Goal: Task Accomplishment & Management: Complete application form

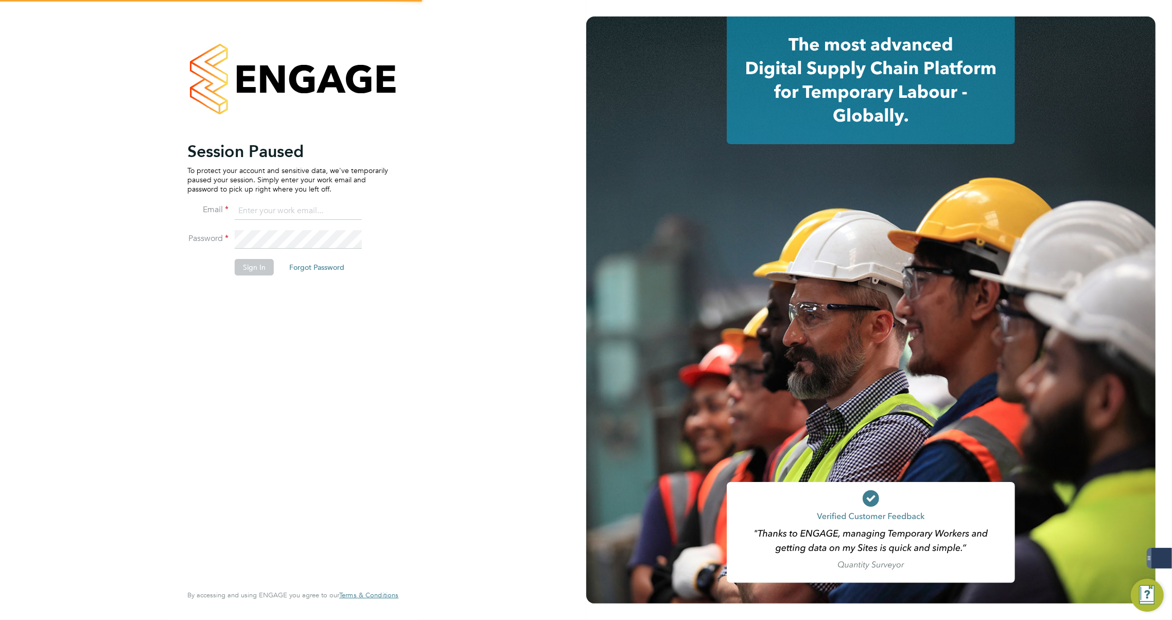
type input "[PERSON_NAME][EMAIL_ADDRESS][DOMAIN_NAME]"
click at [256, 269] on button "Sign In" at bounding box center [254, 267] width 39 height 16
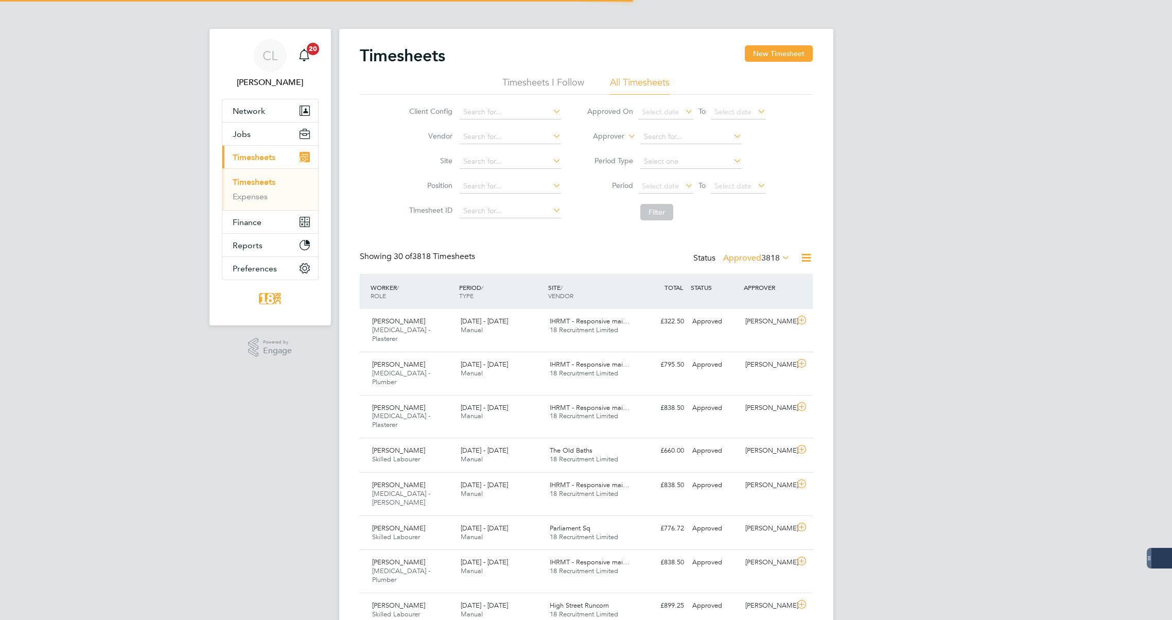
click at [253, 108] on span "Network" at bounding box center [249, 111] width 32 height 10
click at [258, 115] on span "Network" at bounding box center [249, 111] width 32 height 10
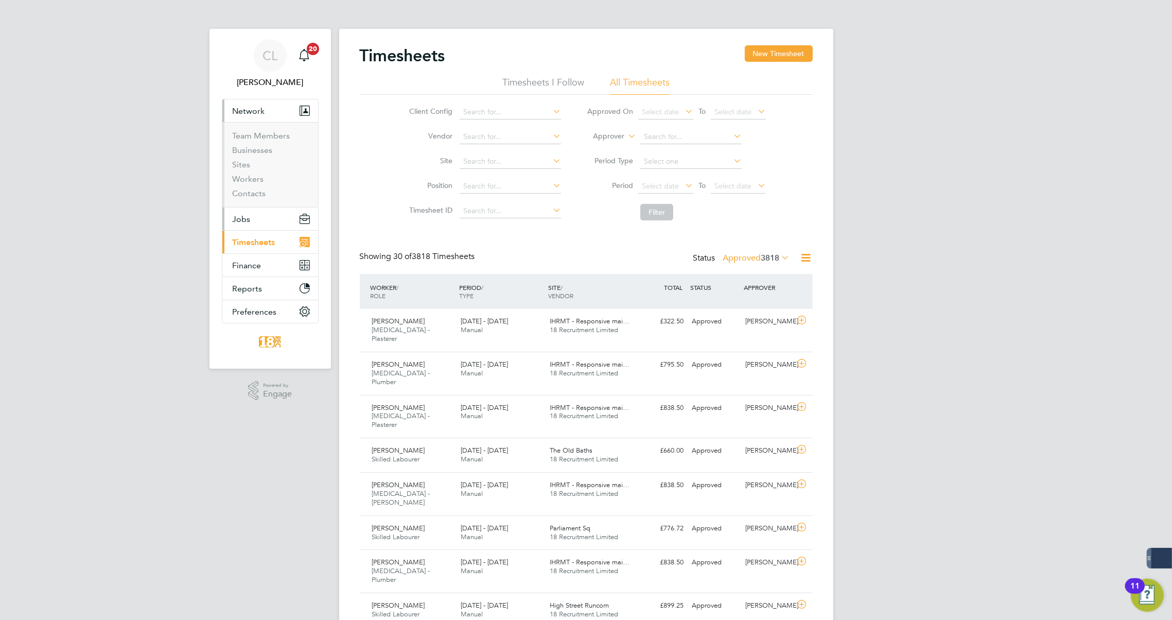
click at [242, 222] on span "Jobs" at bounding box center [242, 219] width 18 height 10
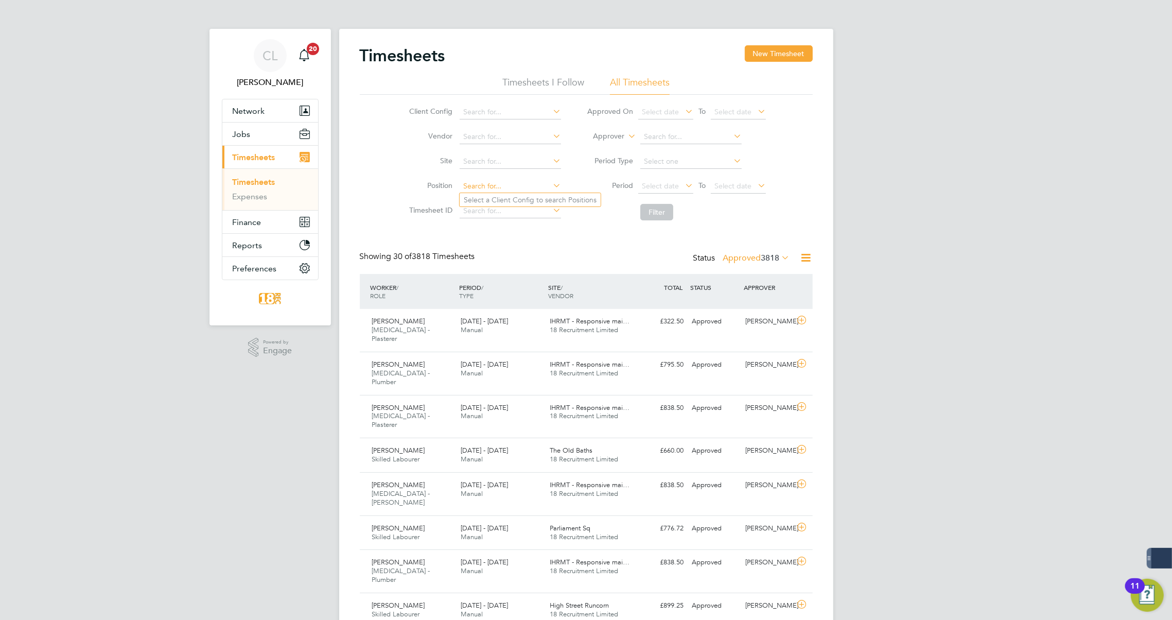
click at [489, 188] on input at bounding box center [509, 186] width 101 height 14
click at [271, 110] on button "Network" at bounding box center [270, 110] width 96 height 23
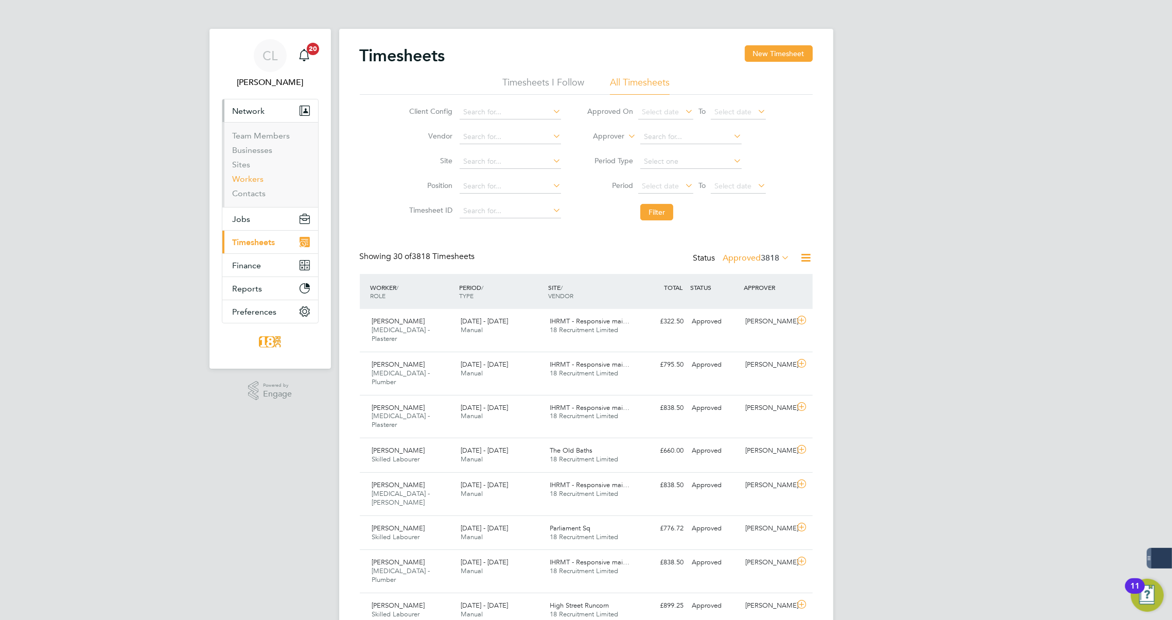
click at [257, 180] on link "Workers" at bounding box center [248, 179] width 31 height 10
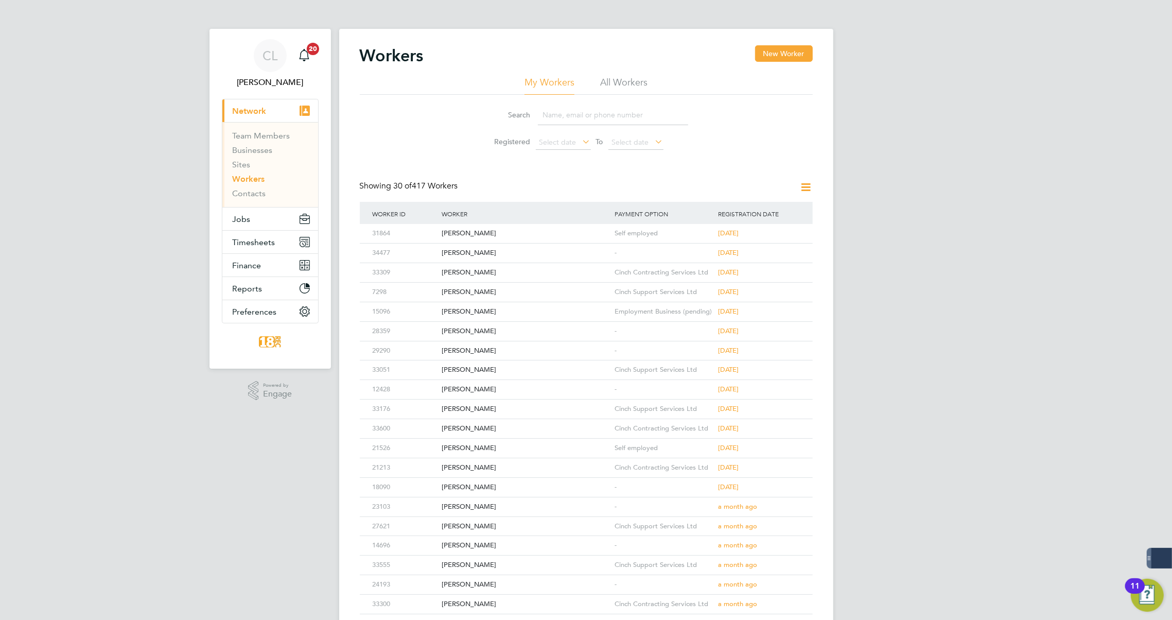
click at [558, 108] on input at bounding box center [613, 115] width 150 height 20
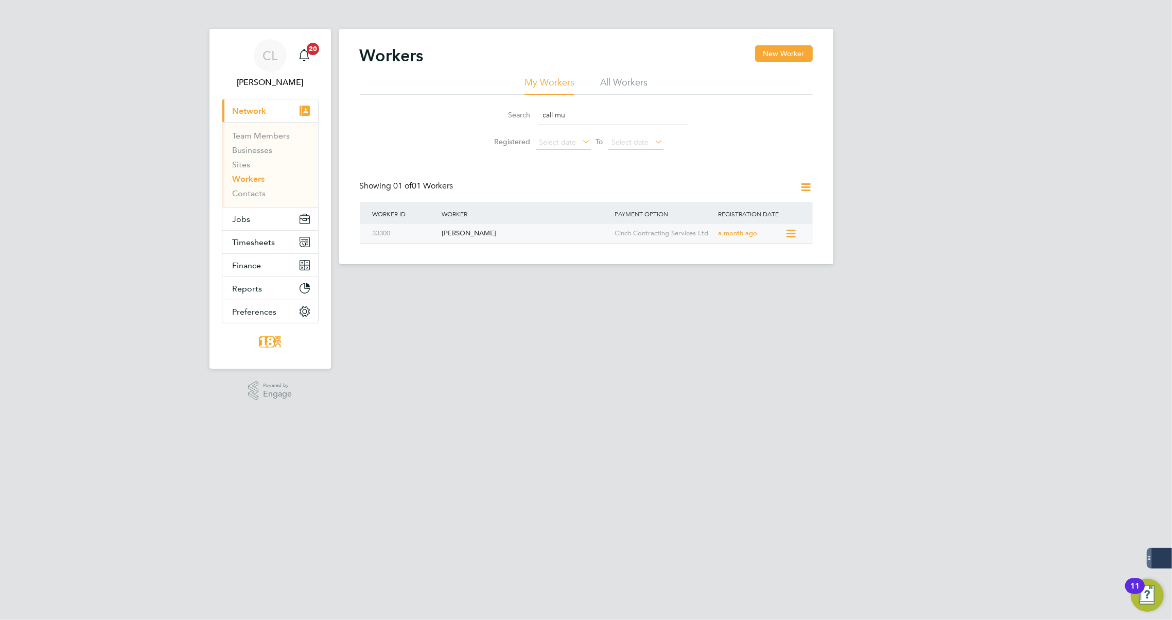
type input "call mu"
click at [445, 240] on div "Callum Mulby" at bounding box center [525, 233] width 173 height 19
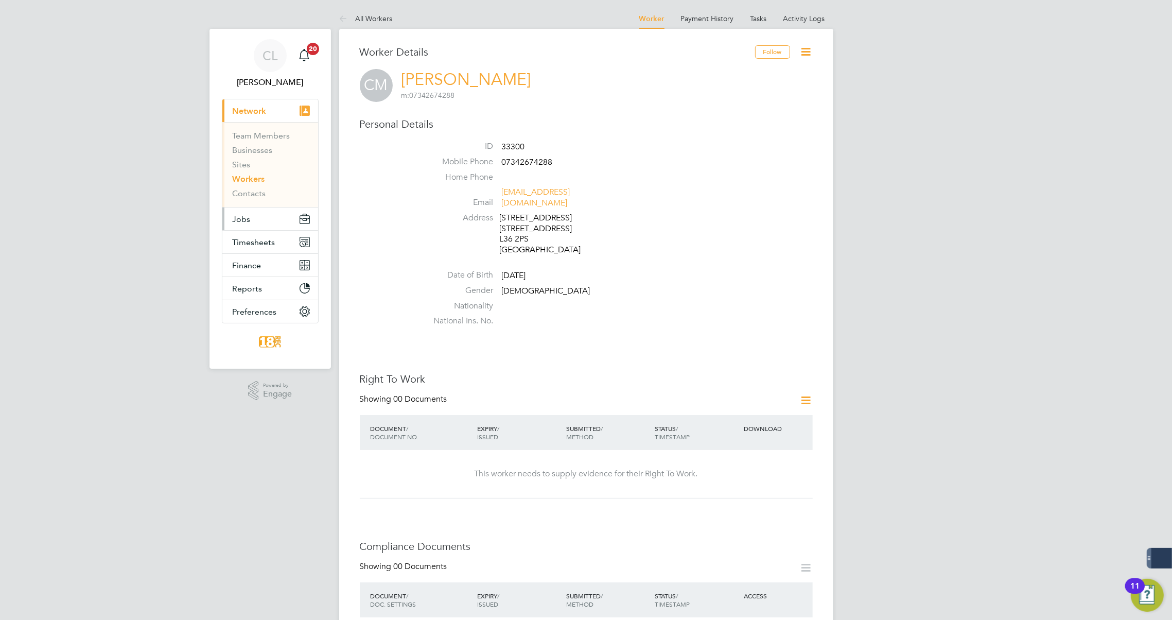
click at [252, 226] on button "Jobs" at bounding box center [270, 218] width 96 height 23
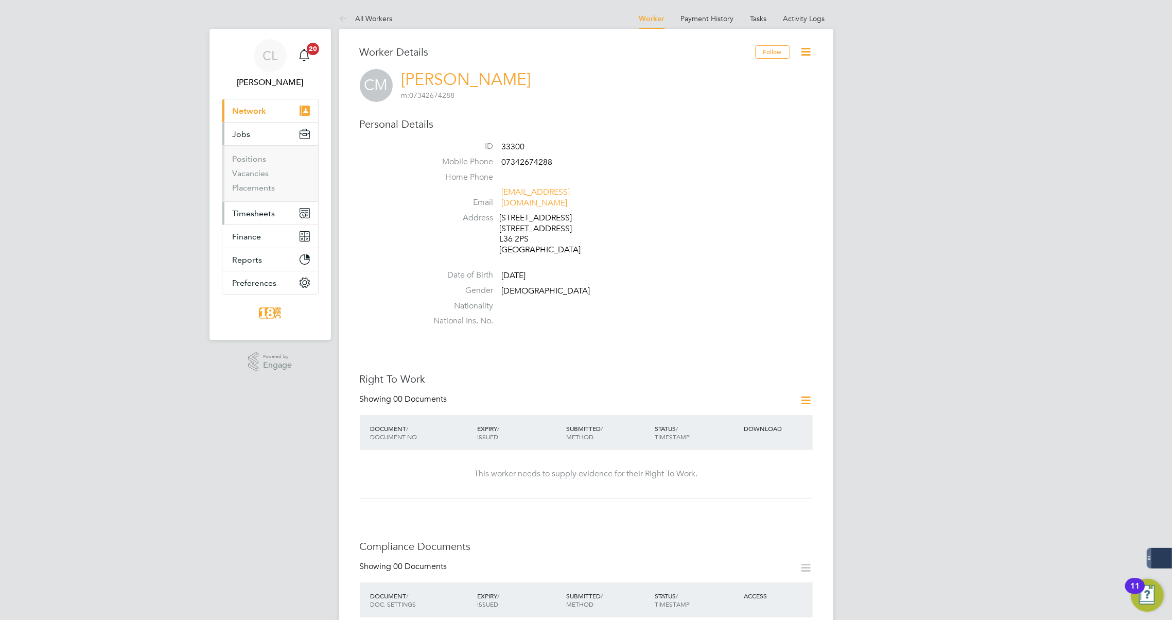
click at [266, 218] on button "Timesheets" at bounding box center [270, 213] width 96 height 23
click at [255, 179] on link "Timesheets" at bounding box center [254, 182] width 43 height 10
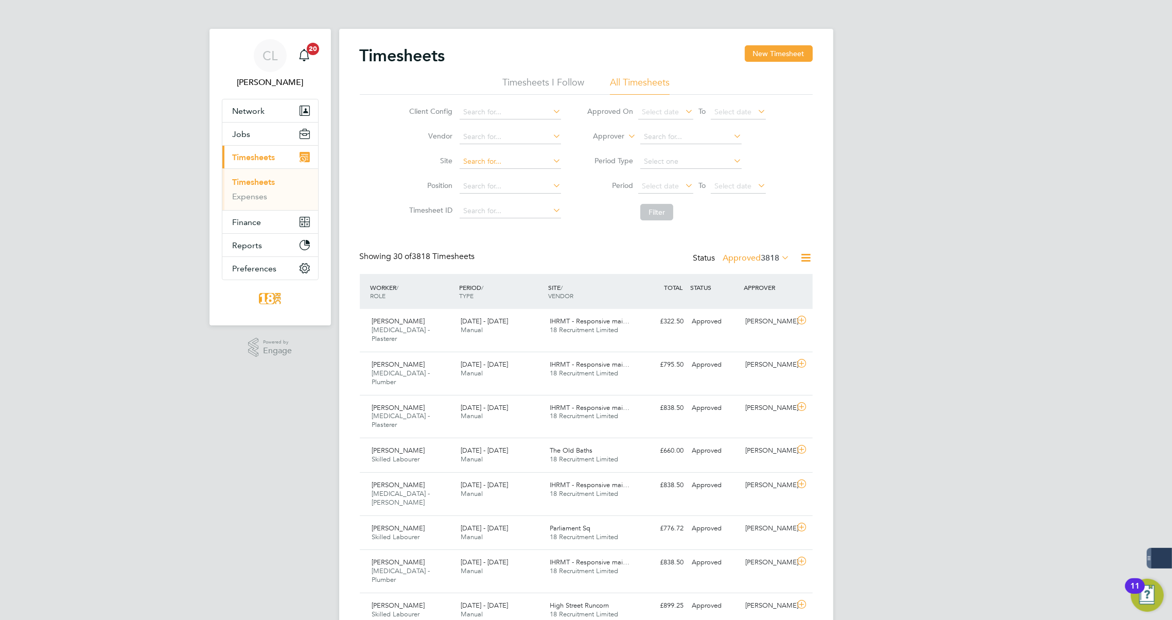
click at [489, 160] on input at bounding box center [509, 161] width 101 height 14
type input "c"
click at [411, 175] on li "Position" at bounding box center [483, 186] width 181 height 25
click at [255, 155] on span "Timesheets" at bounding box center [254, 157] width 43 height 10
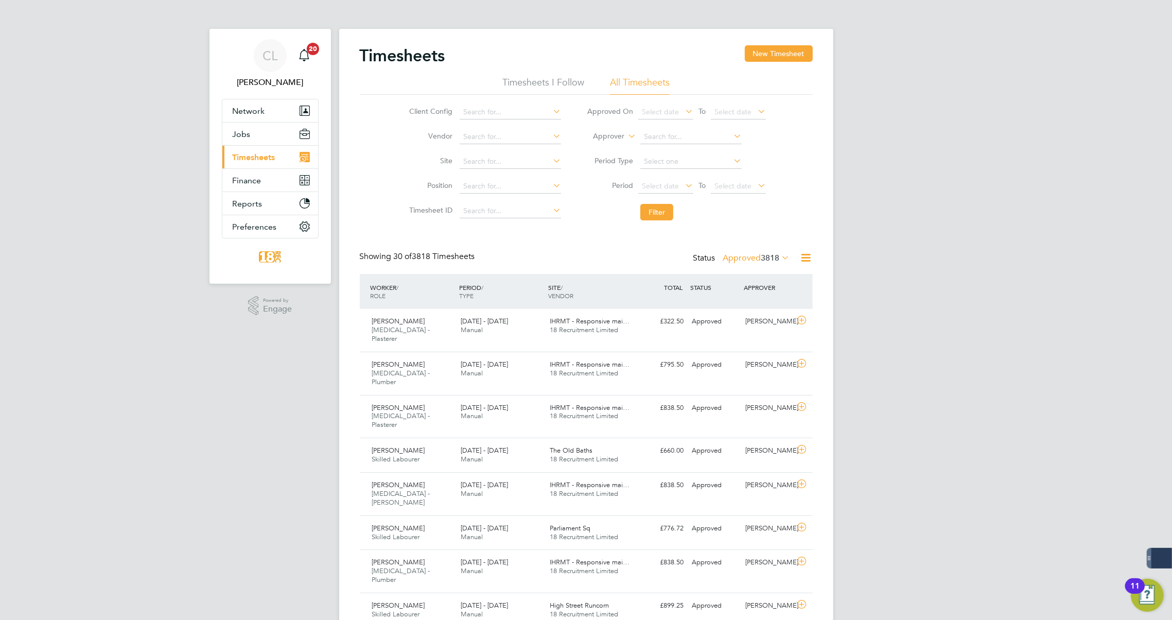
click at [255, 155] on span "Timesheets" at bounding box center [254, 157] width 43 height 10
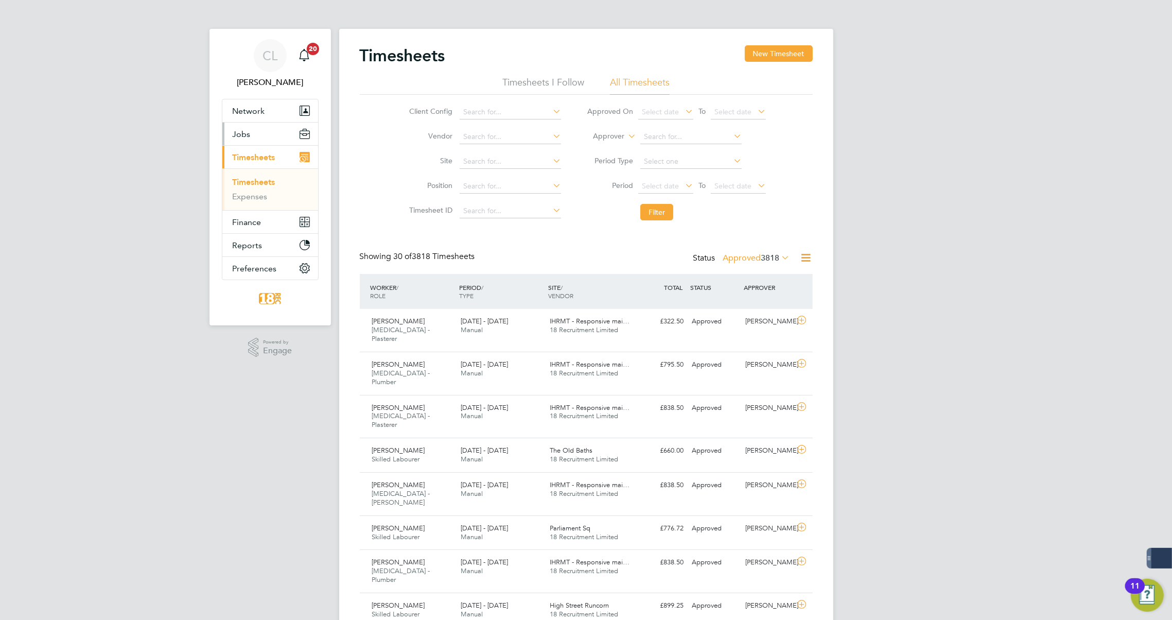
click at [249, 134] on span "Jobs" at bounding box center [242, 134] width 18 height 10
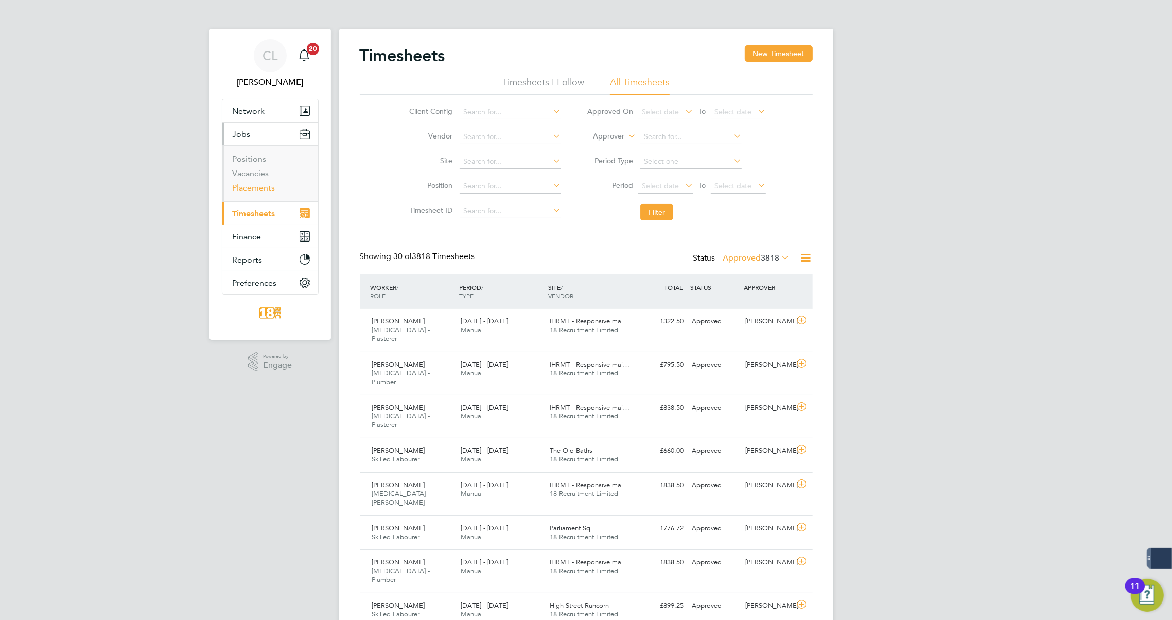
click at [261, 184] on link "Placements" at bounding box center [254, 188] width 43 height 10
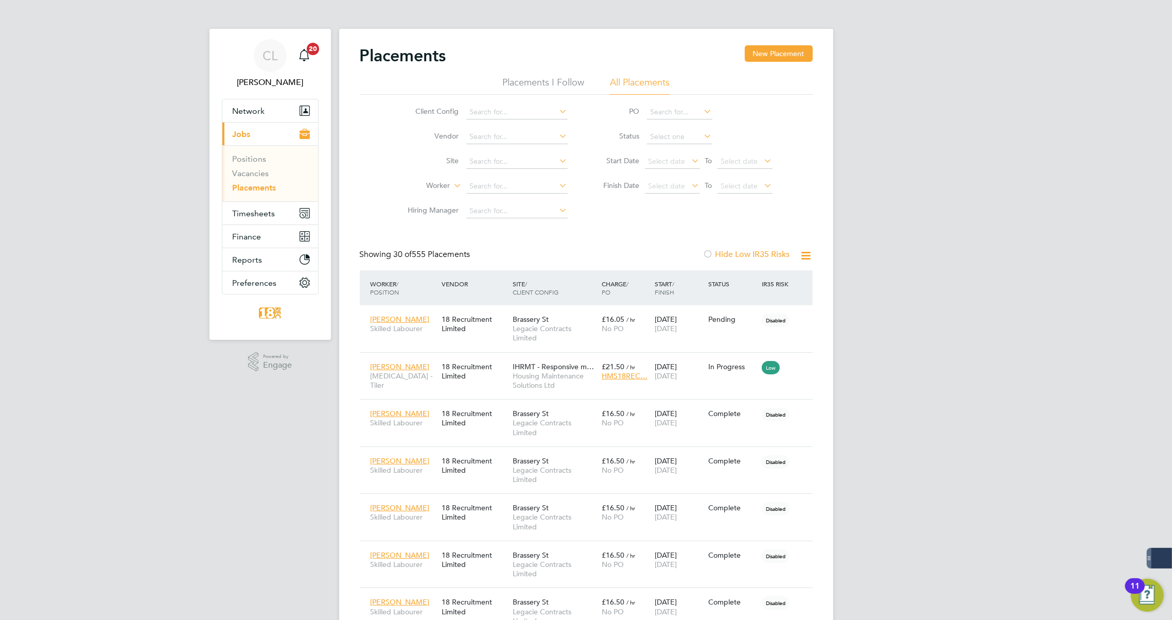
click at [476, 176] on li "Worker" at bounding box center [483, 186] width 193 height 25
click at [478, 185] on input at bounding box center [516, 186] width 101 height 14
click at [510, 204] on li "Cal lum Mu lby" at bounding box center [517, 200] width 102 height 14
type input "Callum Mulby"
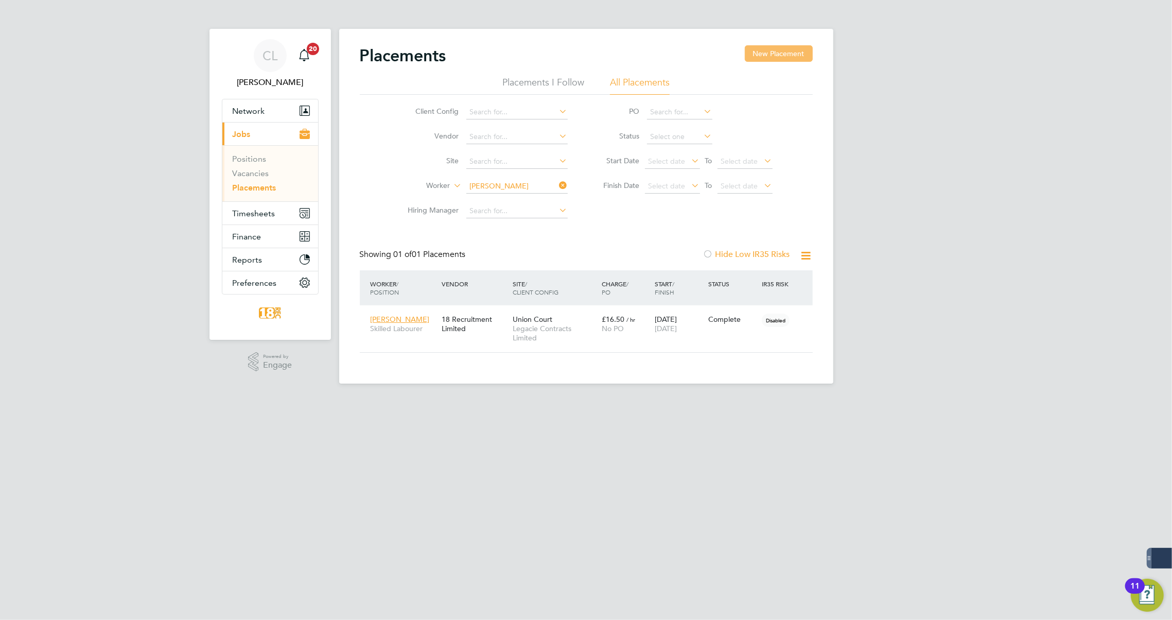
click at [764, 55] on button "New Placement" at bounding box center [779, 53] width 68 height 16
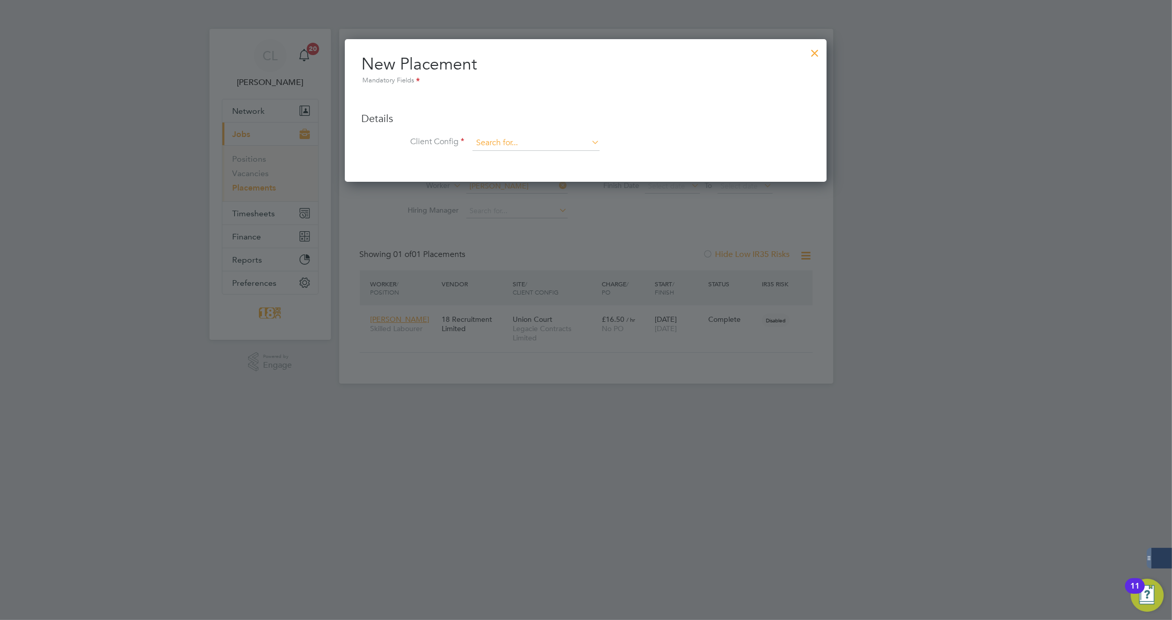
click at [528, 138] on input at bounding box center [535, 142] width 127 height 15
click at [523, 155] on li "Legacie Contracts Limited" at bounding box center [536, 157] width 128 height 14
type input "Legacie Contracts Limited"
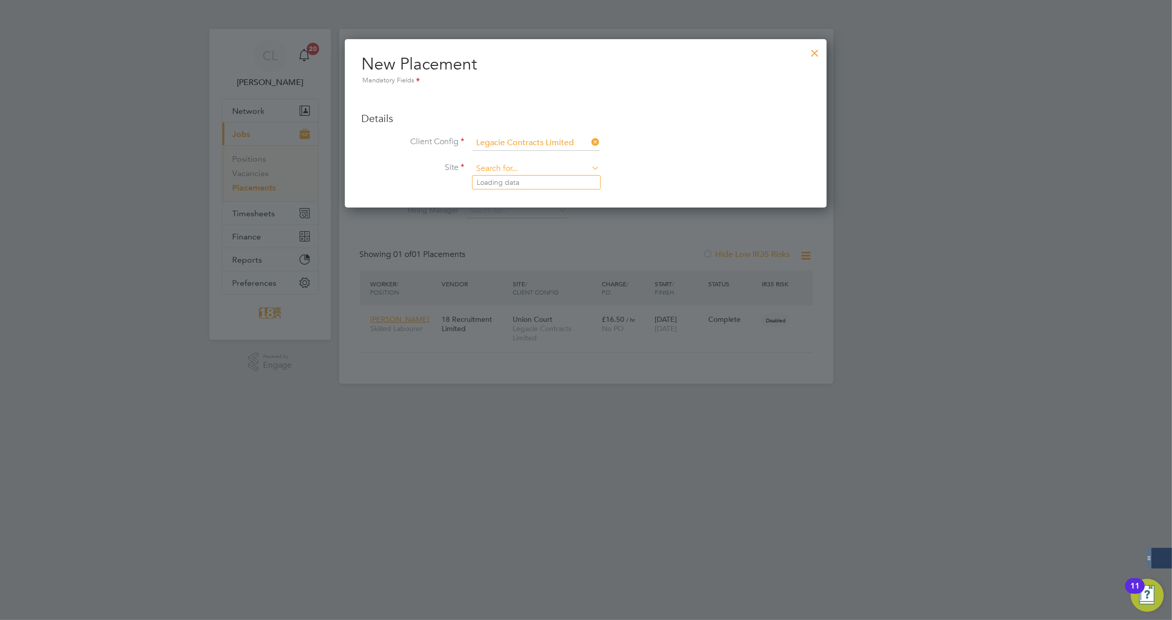
click at [517, 165] on input at bounding box center [535, 168] width 127 height 15
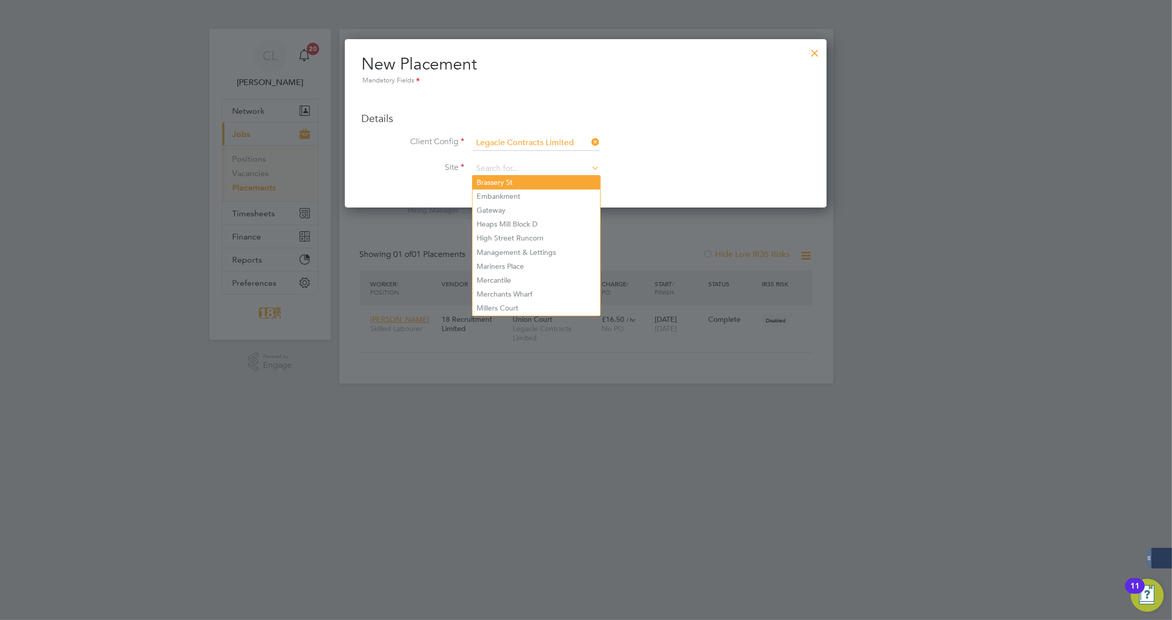
click at [534, 184] on li "Brassery St" at bounding box center [536, 182] width 128 height 14
type input "Brassery St"
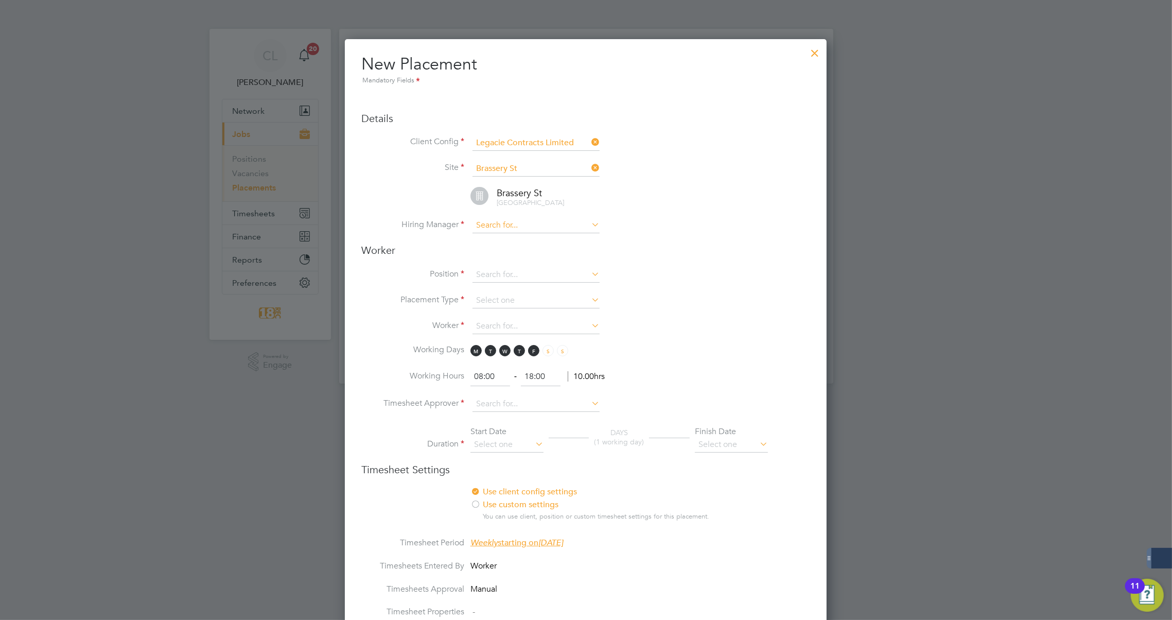
click at [514, 221] on input at bounding box center [535, 225] width 127 height 15
click at [516, 235] on li "Garr y Flaherty" at bounding box center [538, 239] width 133 height 14
type input "Garry Flaherty"
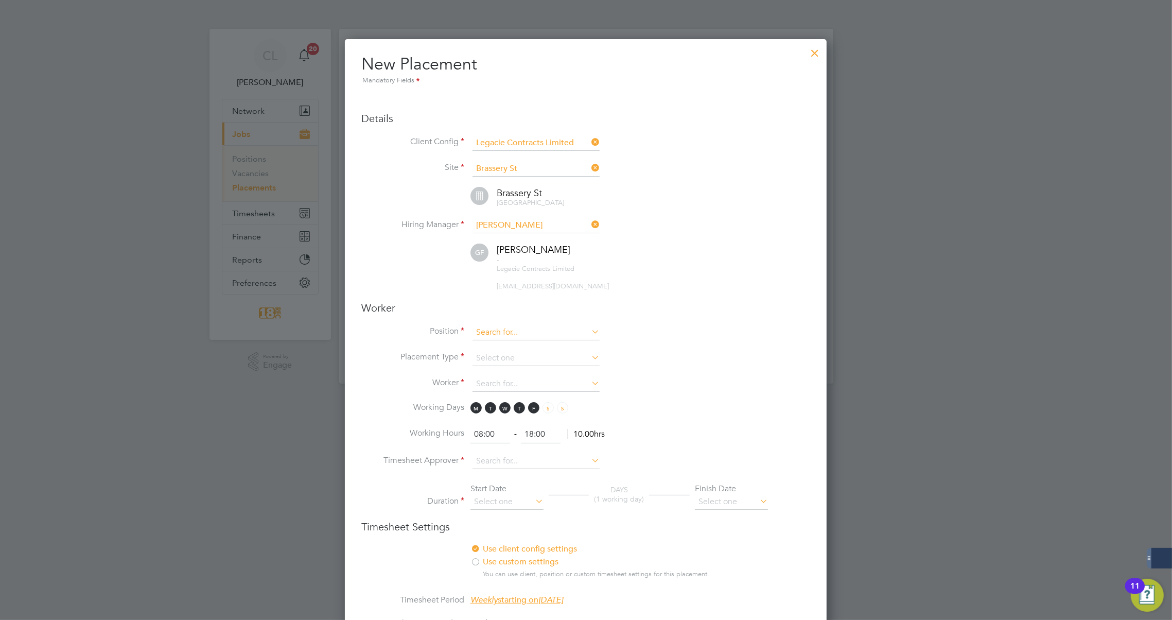
click at [509, 327] on input at bounding box center [535, 332] width 127 height 15
click at [515, 354] on li "Skilled Lab ourer" at bounding box center [536, 358] width 128 height 14
type input "Skilled Labourer"
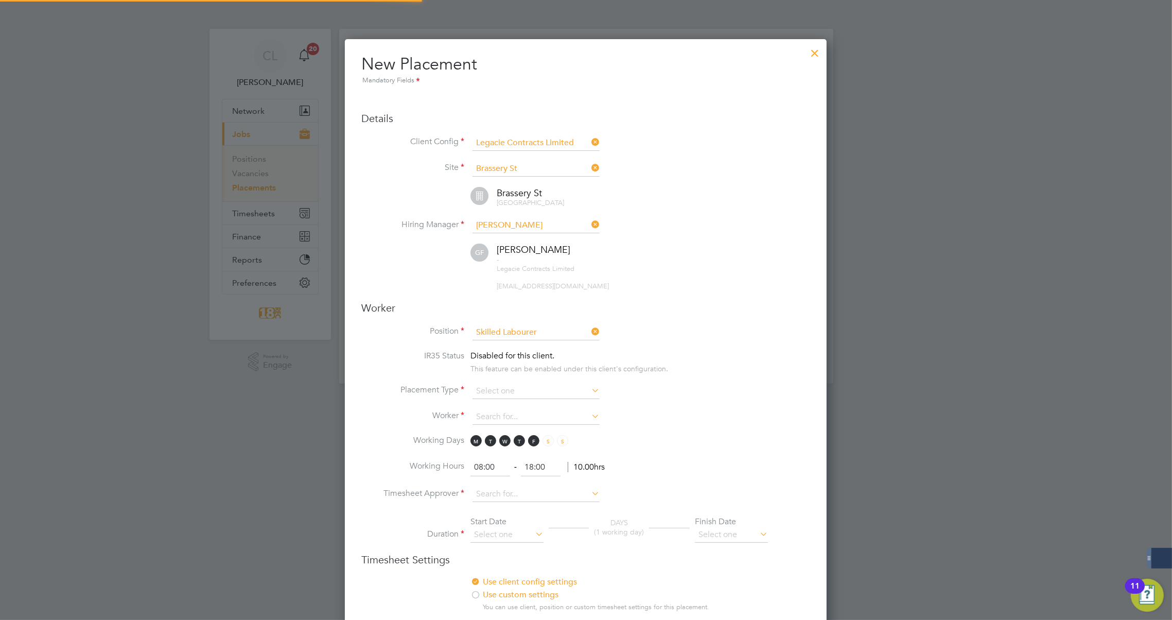
click at [677, 353] on li "IR35 Status Disabled for this client. This feature can be enabled under this cl…" at bounding box center [585, 366] width 449 height 33
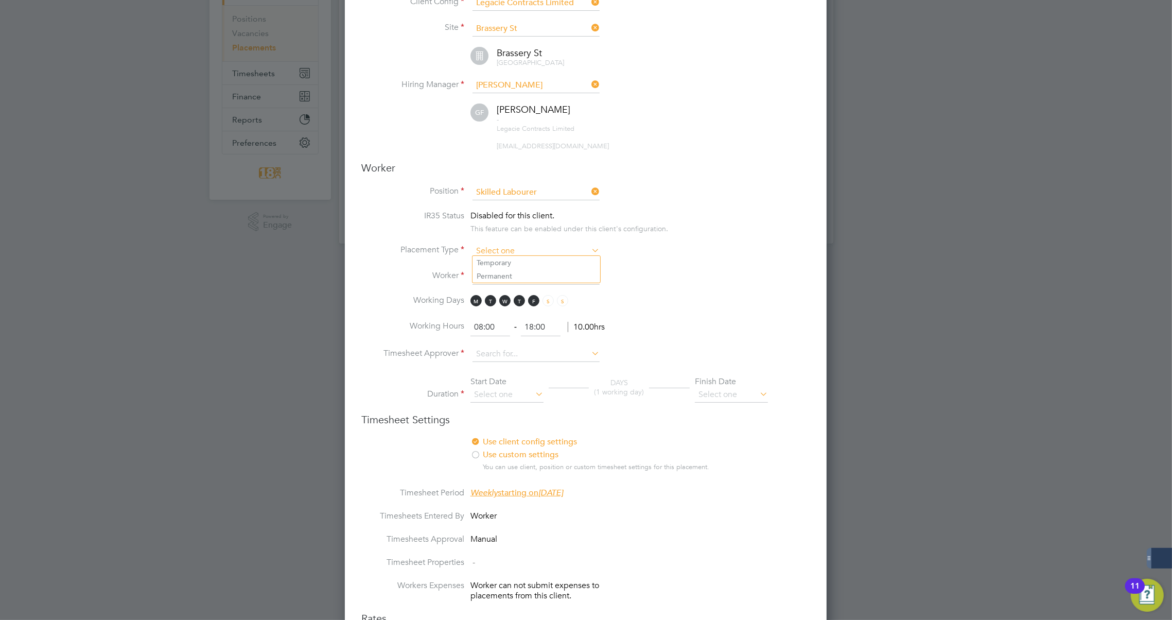
click at [499, 243] on input at bounding box center [535, 250] width 127 height 15
click at [488, 262] on li "Temporary" at bounding box center [536, 262] width 128 height 13
type input "Temporary"
click at [483, 269] on input at bounding box center [535, 276] width 127 height 15
click at [489, 283] on li "Call um Mu lby (33300)" at bounding box center [536, 288] width 128 height 14
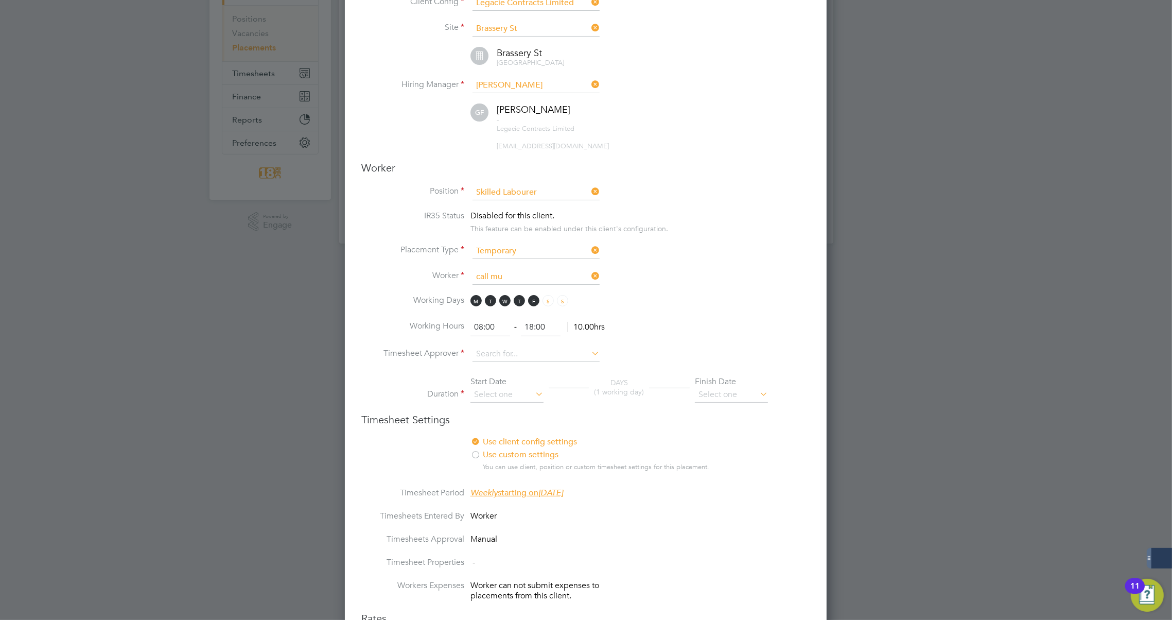
type input "Callum Mulby (33300)"
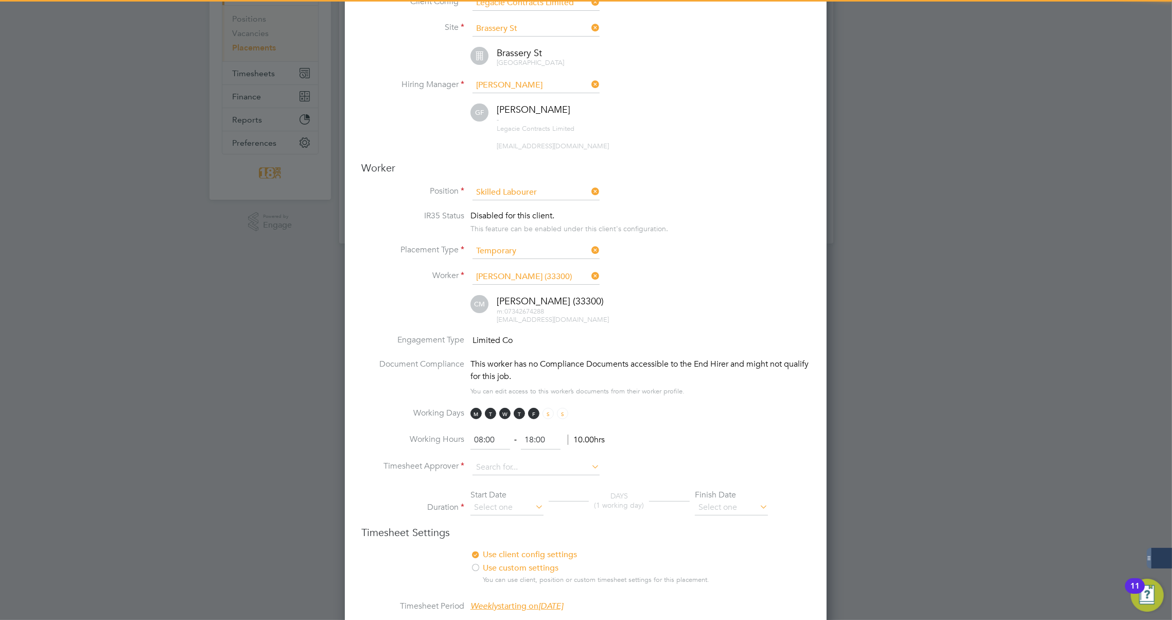
click at [681, 295] on div "Callum Mulby (33300) m: 07342674288 callummulby@gmail.com" at bounding box center [598, 310] width 423 height 30
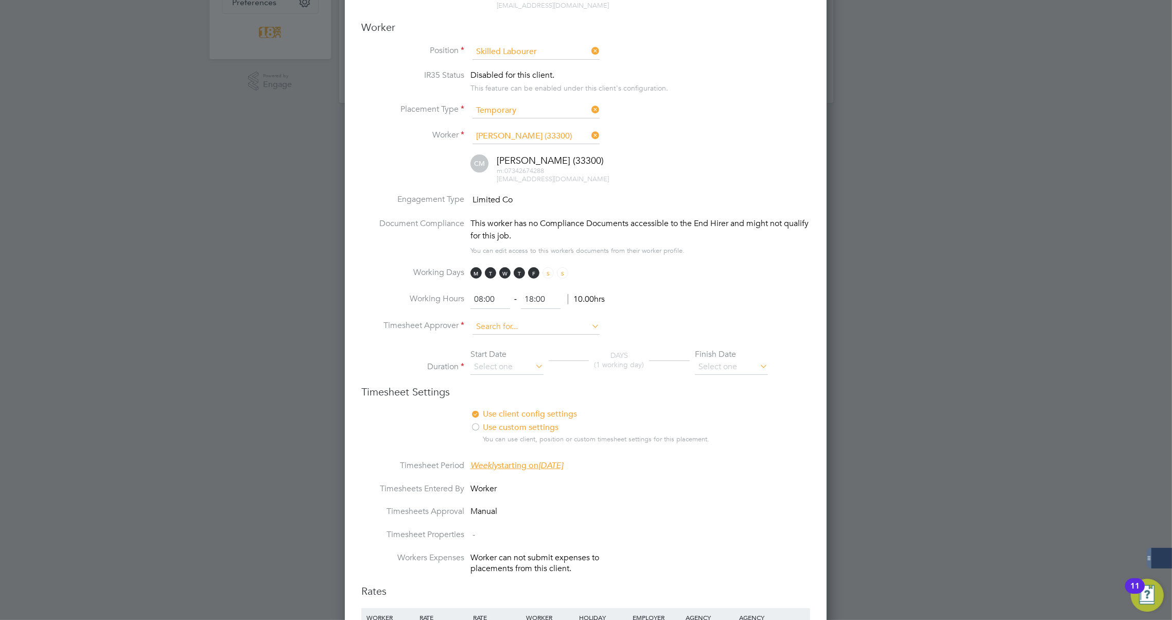
click at [555, 322] on input at bounding box center [535, 326] width 127 height 15
click at [543, 350] on li "Garry Flaherty" at bounding box center [536, 351] width 128 height 14
type input "Garry Flaherty"
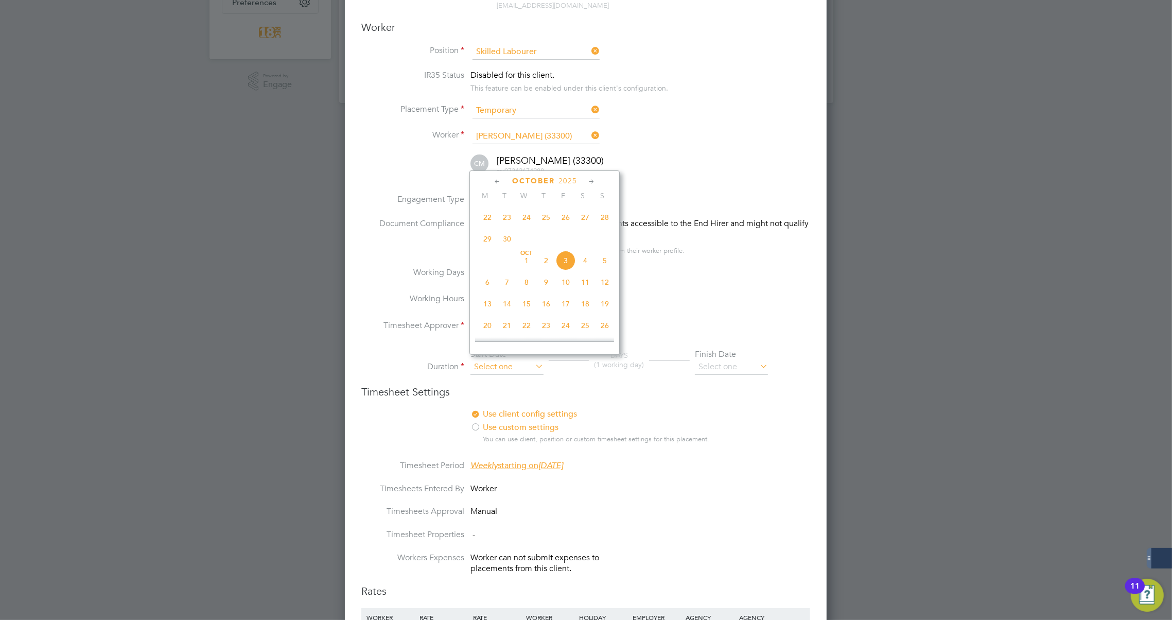
click at [525, 360] on input at bounding box center [506, 366] width 73 height 15
click at [481, 240] on span "29" at bounding box center [488, 239] width 20 height 20
type input "29 Sep 2025"
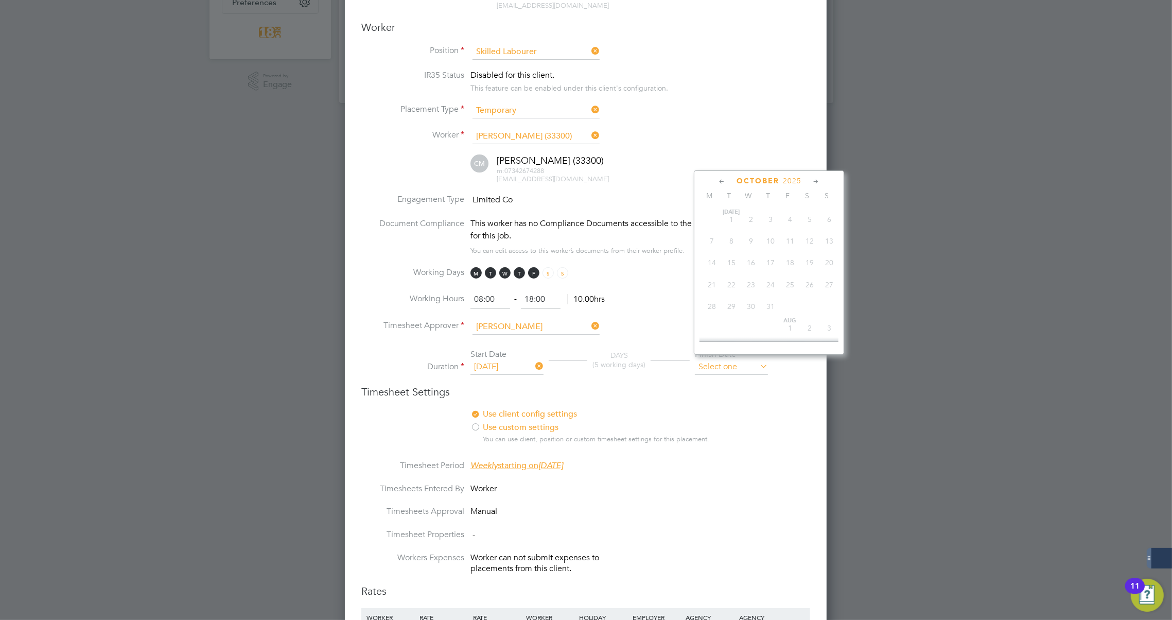
click at [732, 362] on input at bounding box center [731, 366] width 73 height 15
click at [791, 324] on span "24" at bounding box center [790, 325] width 20 height 20
type input "24 Oct 2025"
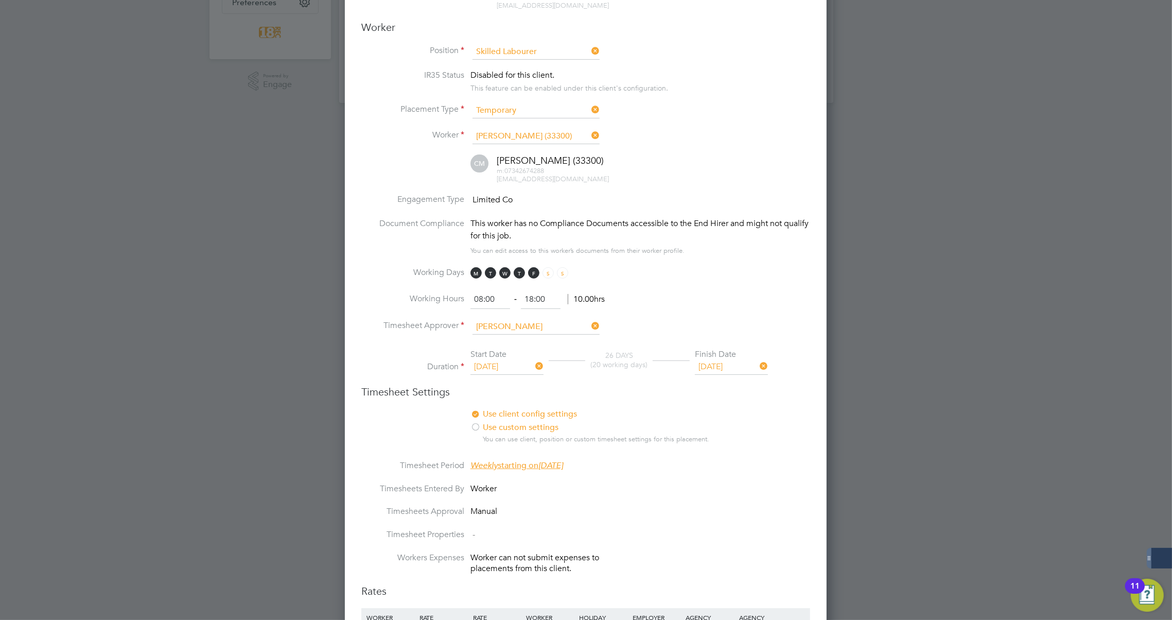
click at [740, 409] on li "Use client config settings Use position settings Use custom settings You can us…" at bounding box center [585, 434] width 449 height 51
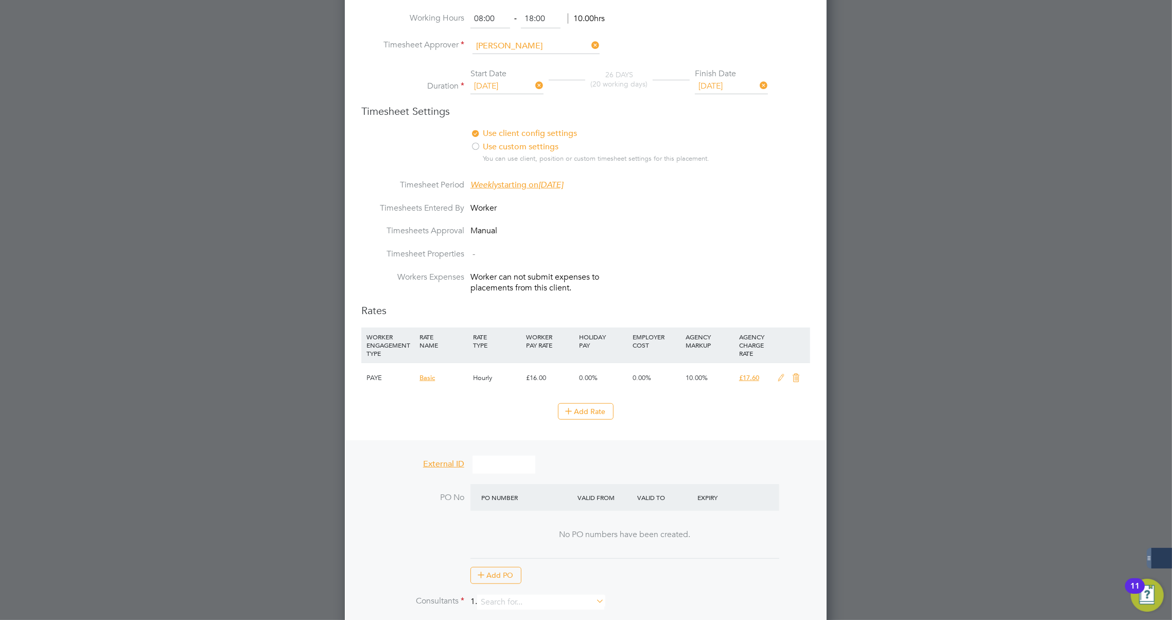
click at [782, 374] on icon at bounding box center [780, 378] width 13 height 8
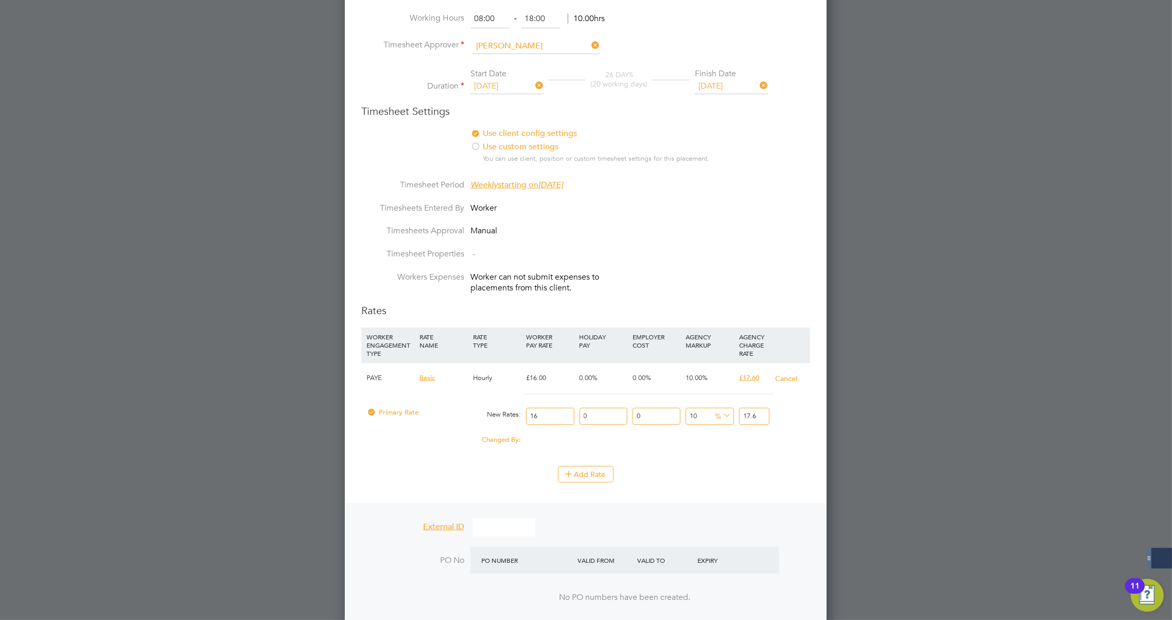
drag, startPoint x: 556, startPoint y: 409, endPoint x: 491, endPoint y: 404, distance: 65.0
click at [491, 404] on div "Primary Rate New Rates: 16 0 n/a 0 n/a 10 0 % 17.6" at bounding box center [585, 415] width 449 height 27
type input "1"
type input "1.1"
type input "15"
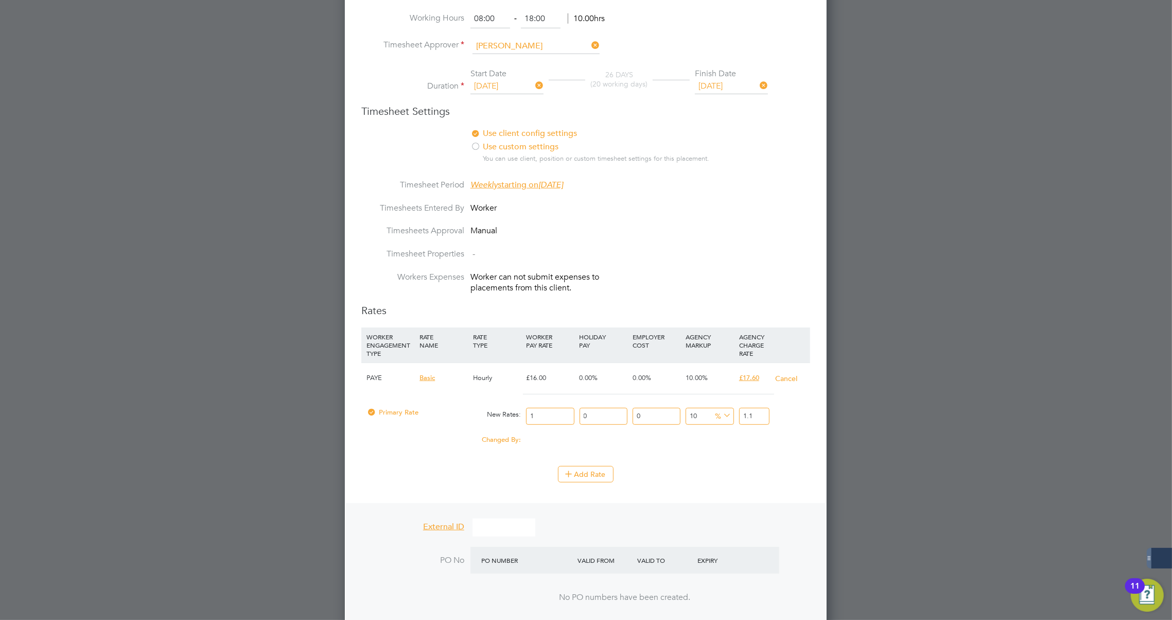
type input "16.5"
type input "15"
click at [706, 457] on li "WORKER ENGAGEMENT TYPE RATE NAME RATE TYPE WORKER PAY RATE HOLIDAY PAY EMPLOYER…" at bounding box center [585, 396] width 449 height 138
click at [607, 467] on button "Add Rate" at bounding box center [586, 474] width 56 height 16
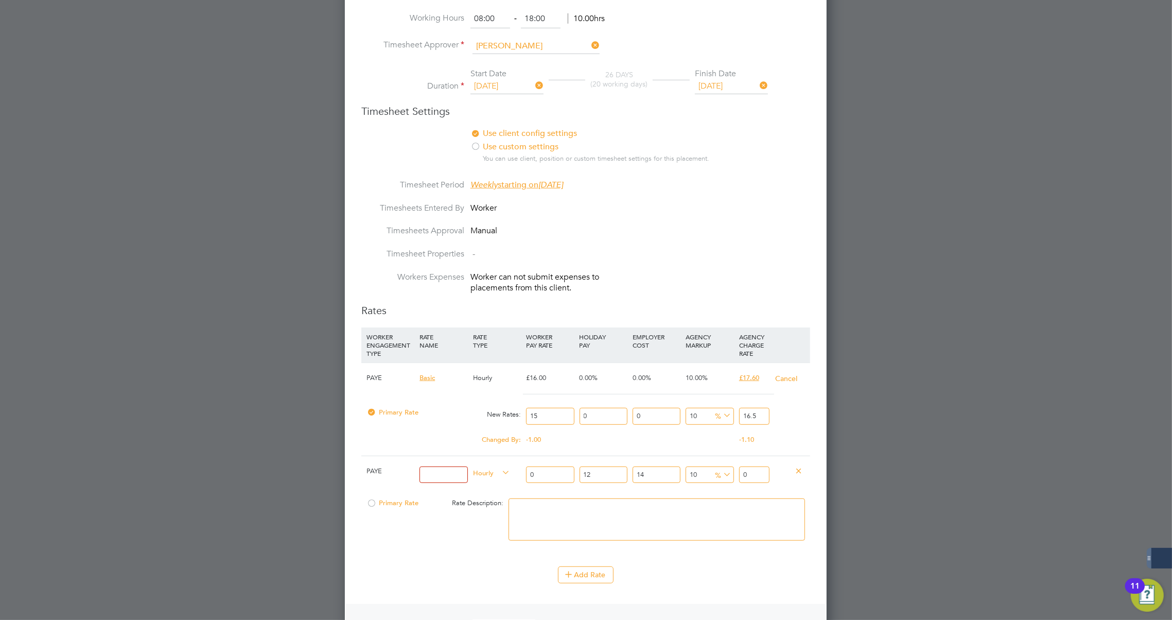
click at [802, 466] on icon at bounding box center [798, 470] width 8 height 8
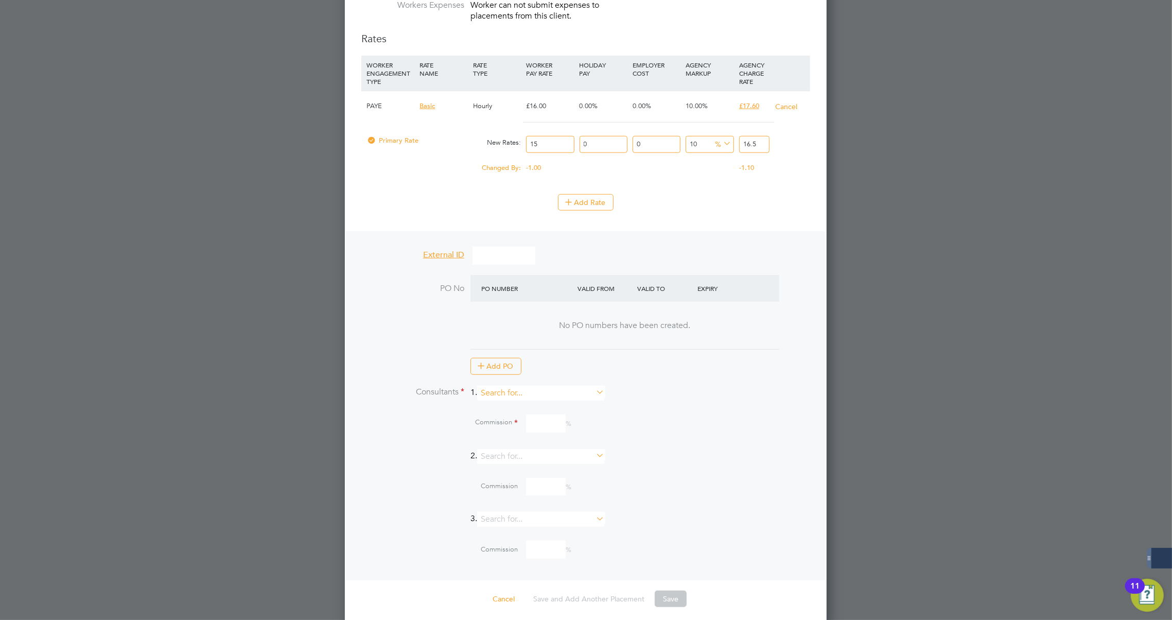
click at [511, 386] on input at bounding box center [540, 392] width 127 height 15
click at [519, 449] on li "Carla Lamb" at bounding box center [546, 456] width 128 height 14
type input "Carla Lamb"
click at [544, 461] on input at bounding box center [546, 470] width 40 height 18
type input "10"
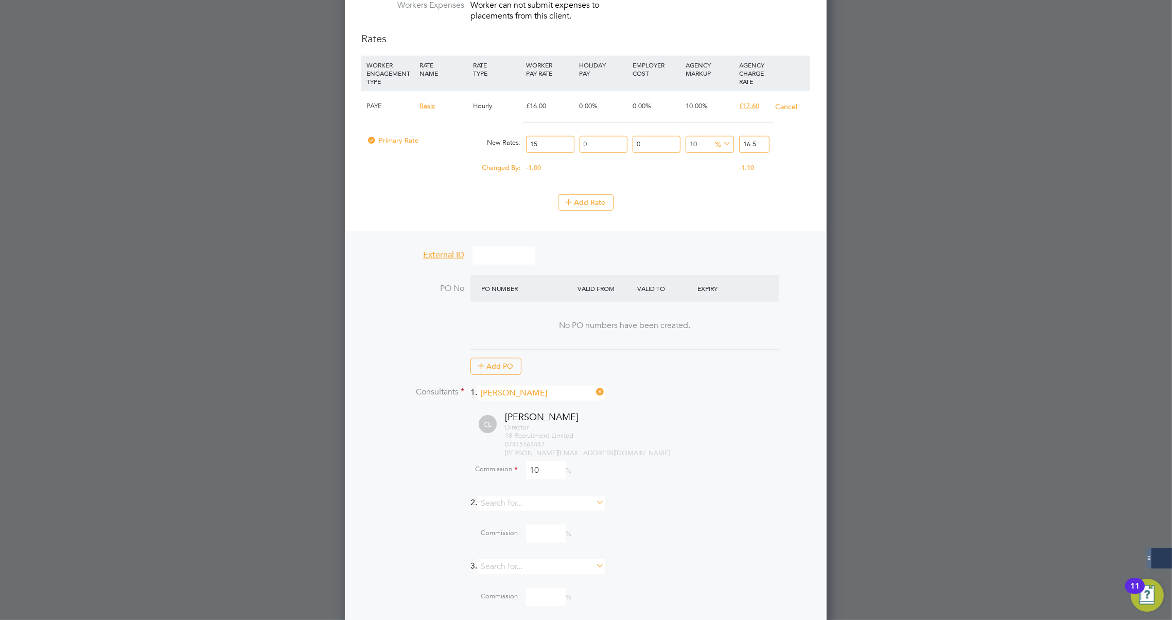
click at [677, 432] on div "Director 18 Recruitment Limited 07415161447 carla@18rec.com" at bounding box center [657, 440] width 305 height 35
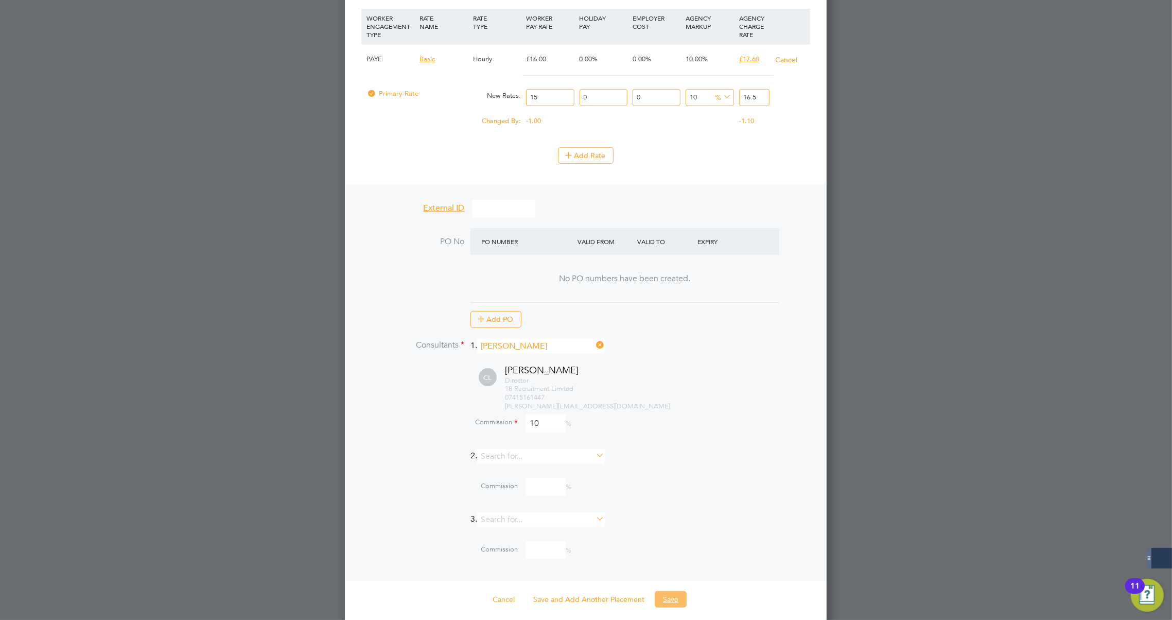
click at [671, 591] on button "Save" at bounding box center [671, 599] width 32 height 16
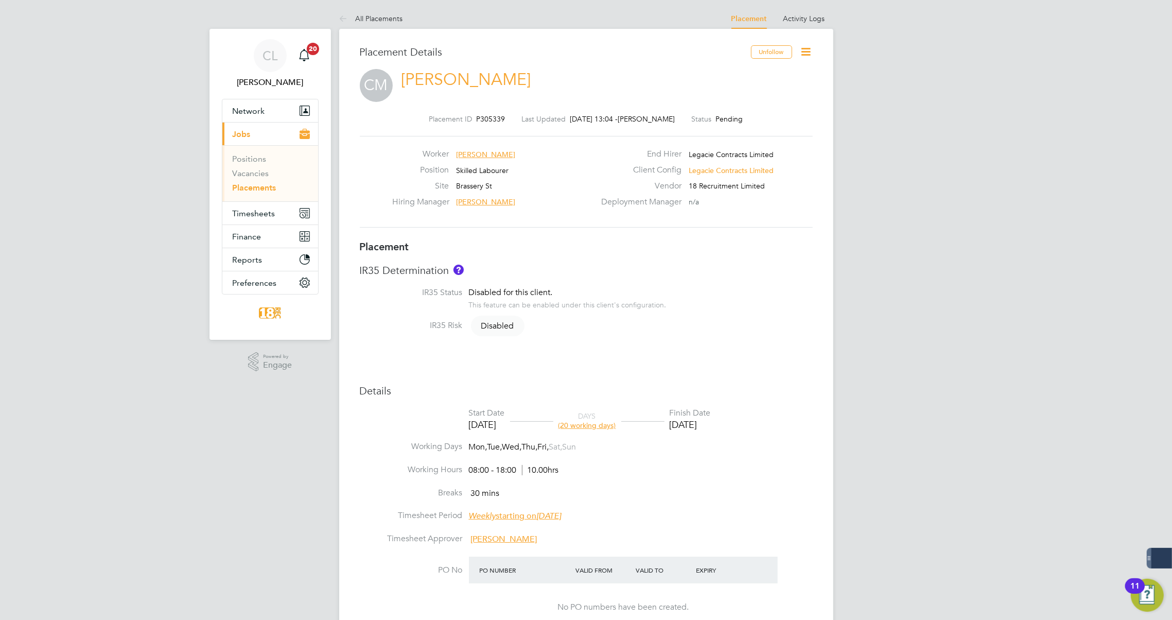
click at [808, 53] on icon at bounding box center [806, 51] width 13 height 13
click at [720, 127] on li "Start" at bounding box center [757, 125] width 106 height 14
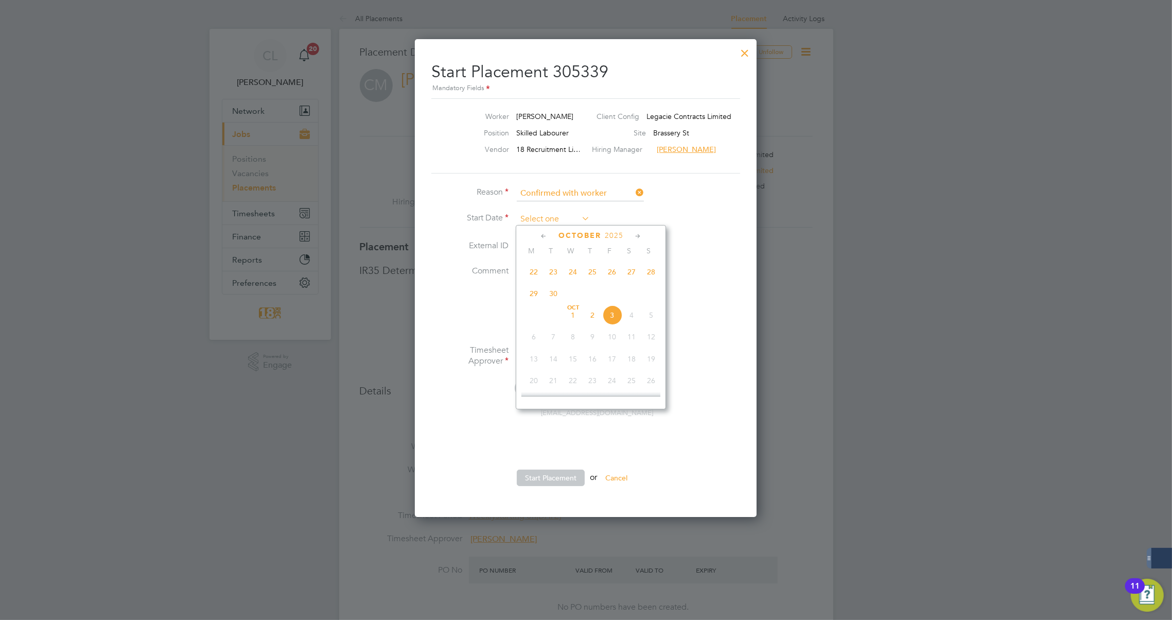
click at [576, 216] on input at bounding box center [553, 218] width 73 height 15
click at [539, 292] on span "29" at bounding box center [534, 294] width 20 height 20
type input "29 Sep 2025"
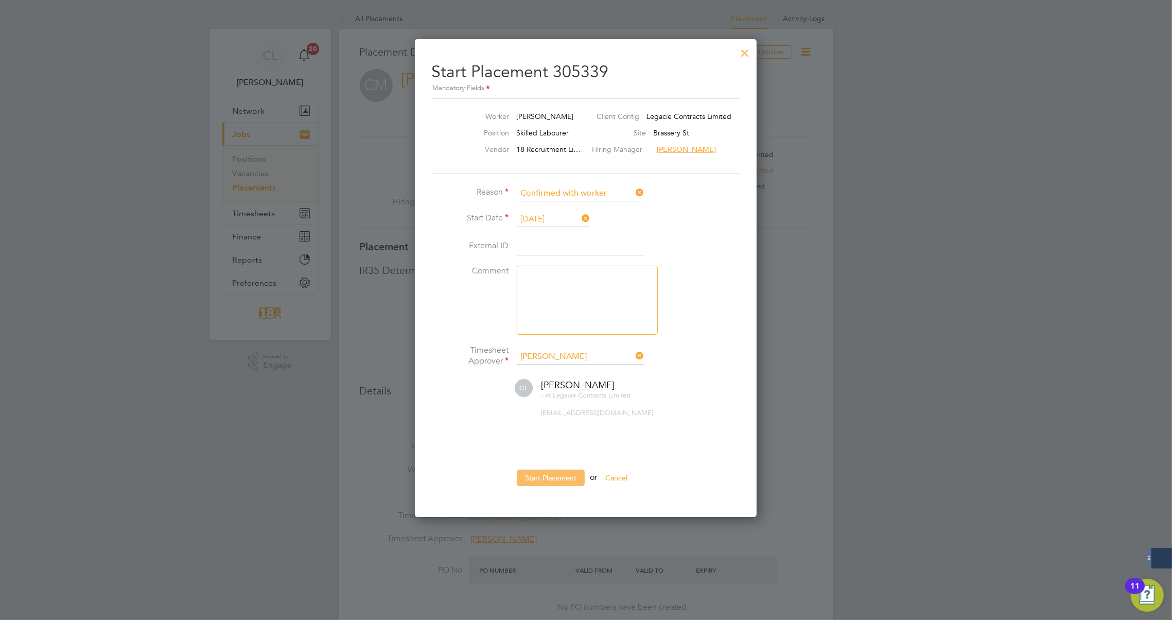
click at [563, 478] on button "Start Placement" at bounding box center [551, 477] width 68 height 16
